Goal: Check status: Check status

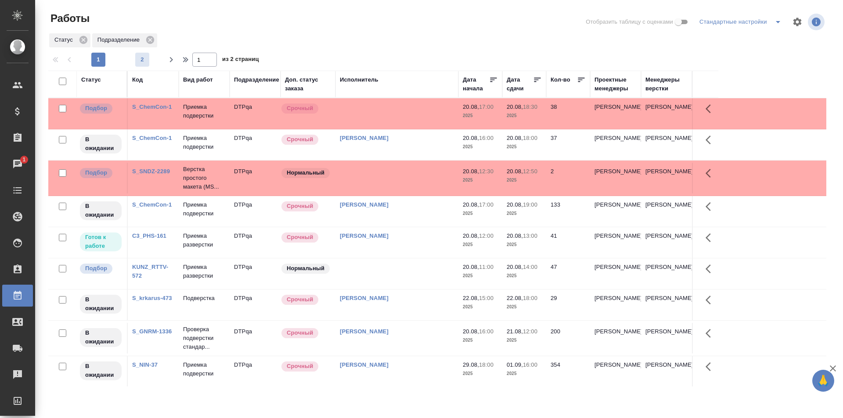
click at [141, 60] on span "2" at bounding box center [142, 59] width 14 height 9
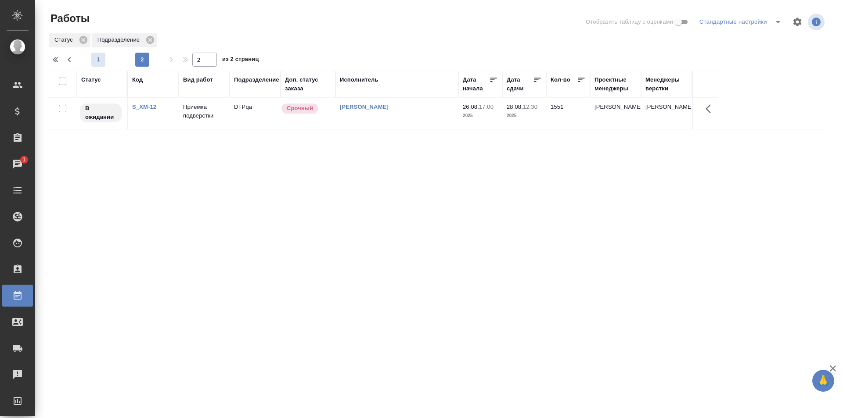
click at [97, 60] on span "1" at bounding box center [98, 59] width 14 height 9
type input "1"
